Goal: Find specific page/section: Find specific page/section

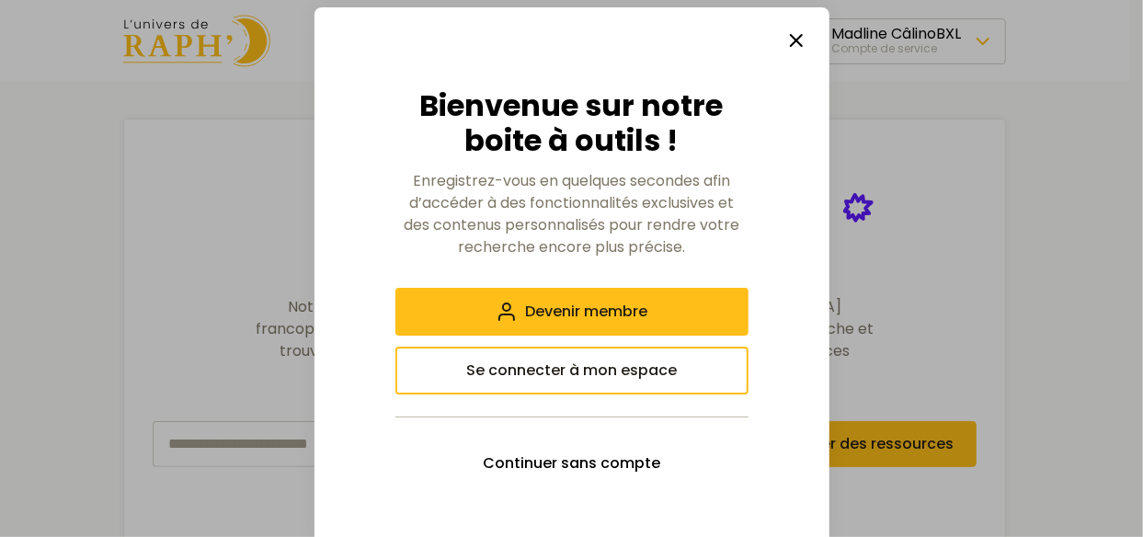
click at [786, 47] on icon "button" at bounding box center [797, 40] width 22 height 22
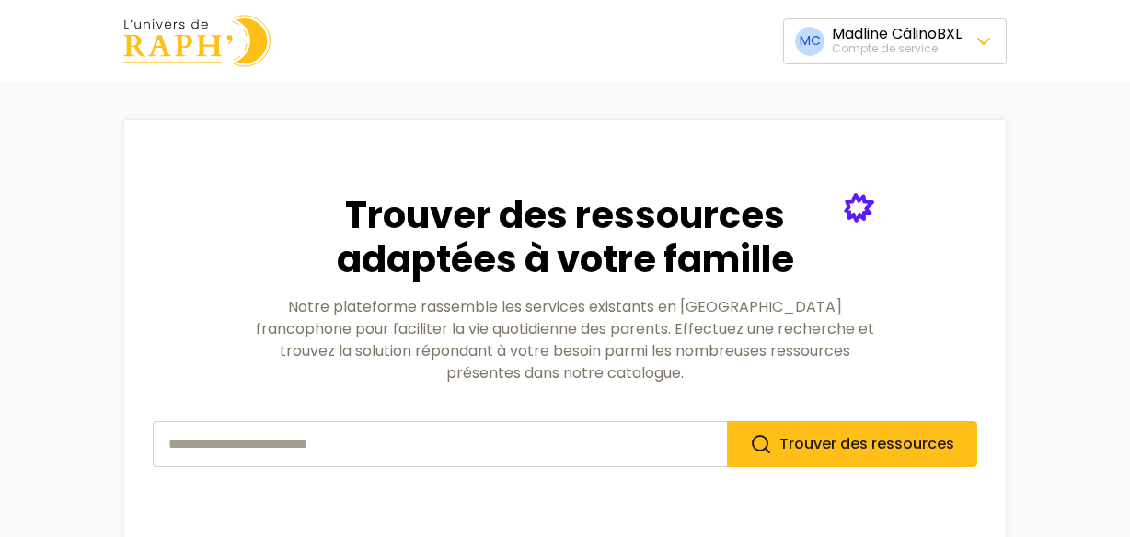
click at [191, 32] on img at bounding box center [196, 41] width 147 height 52
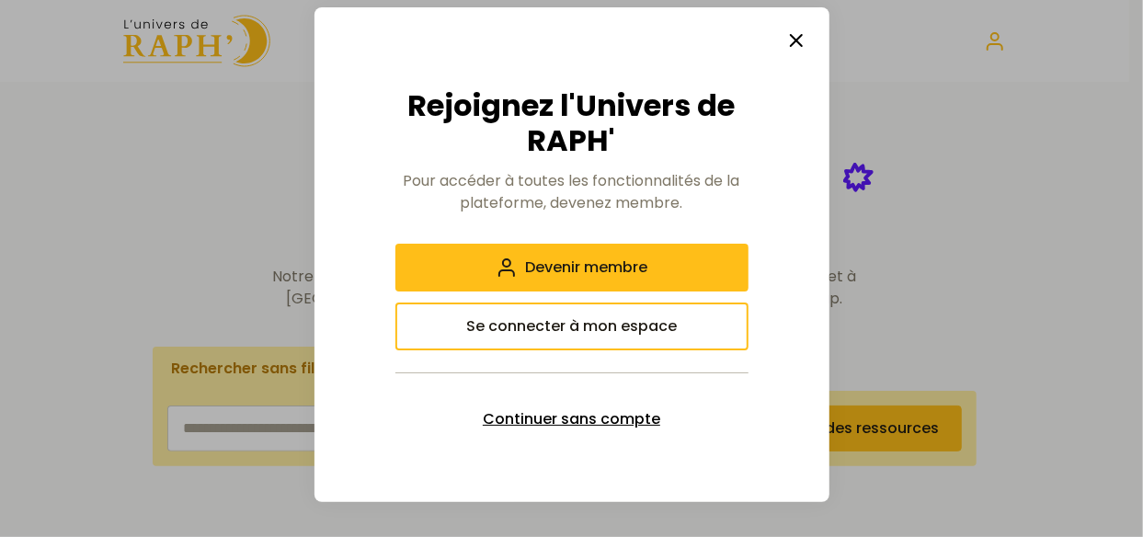
click at [620, 422] on span "Continuer sans compte" at bounding box center [572, 419] width 178 height 22
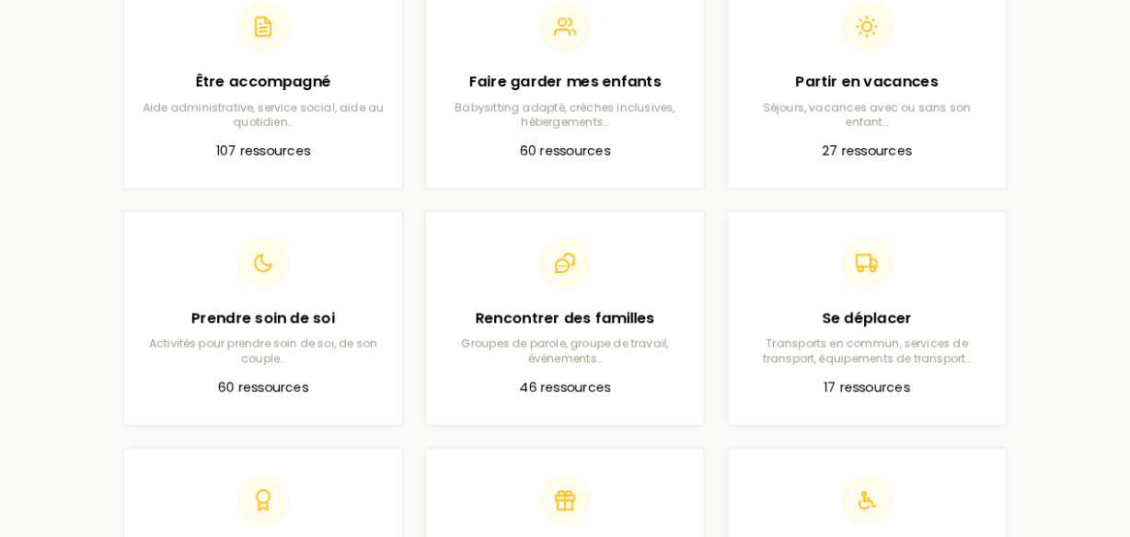
scroll to position [625, 0]
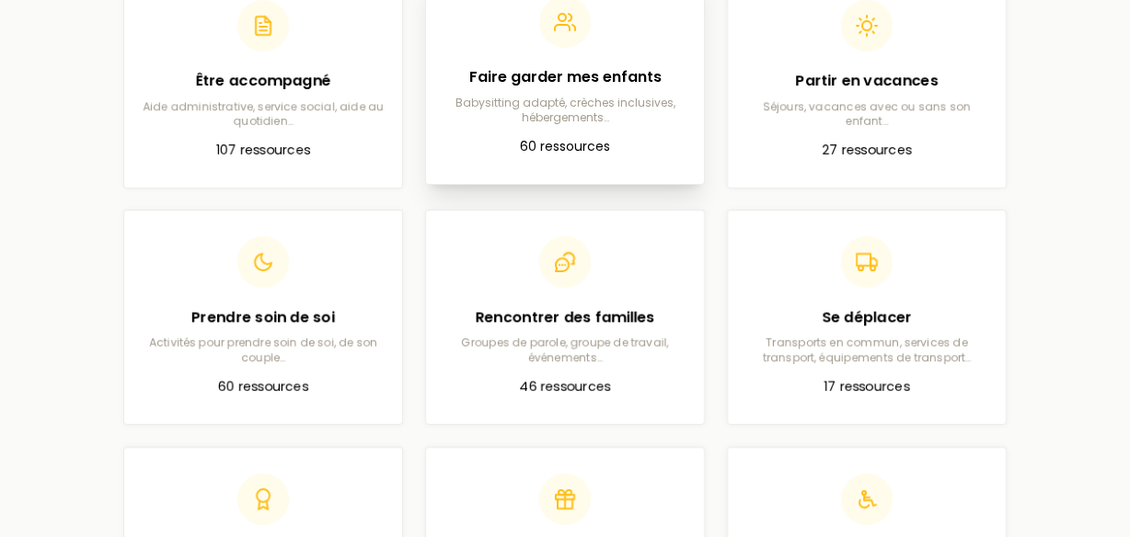
click at [538, 98] on p "Babysitting adapté, crèches inclusives, hébergements…" at bounding box center [565, 110] width 248 height 29
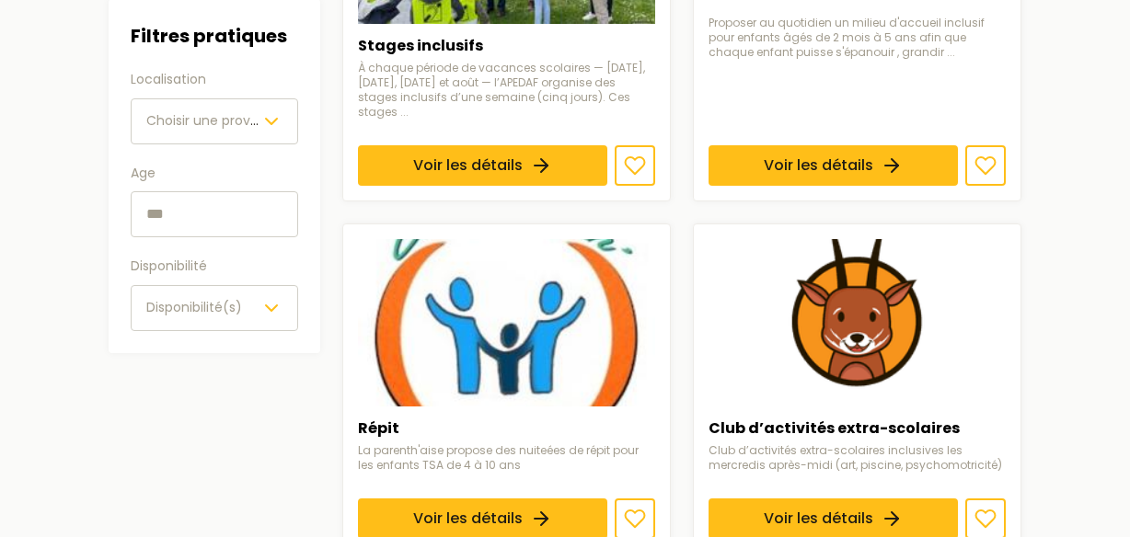
scroll to position [533, 0]
